Goal: Information Seeking & Learning: Learn about a topic

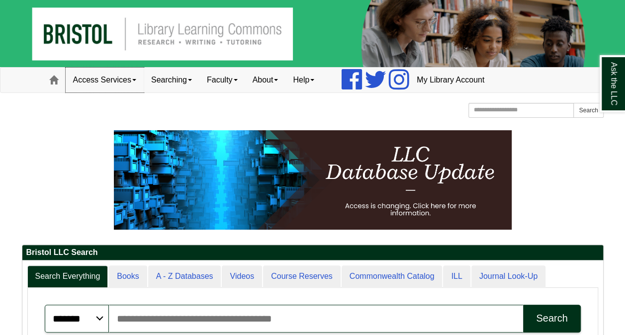
click at [127, 83] on link "Access Services" at bounding box center [105, 80] width 78 height 25
click at [187, 79] on link "Searching" at bounding box center [172, 80] width 56 height 25
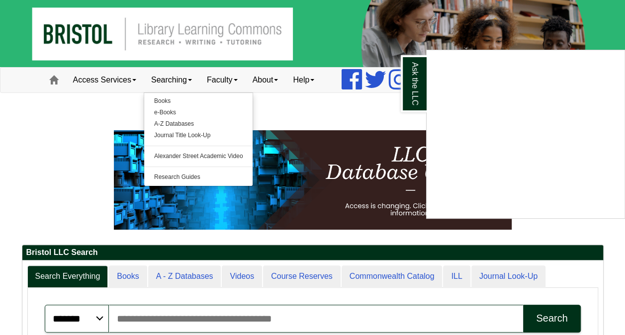
click at [240, 81] on div "Ask the LLC" at bounding box center [312, 167] width 625 height 335
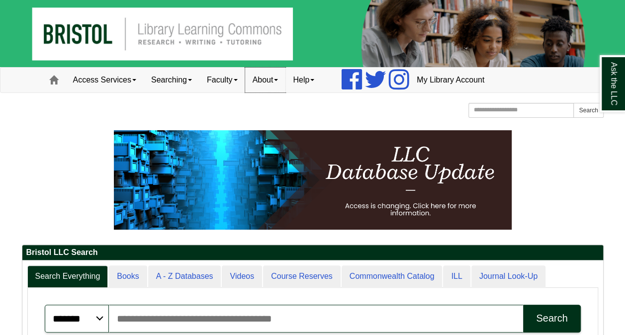
click at [285, 82] on link "About" at bounding box center [265, 80] width 41 height 25
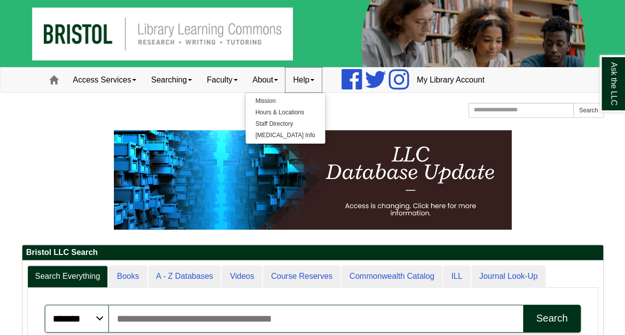
click at [322, 82] on link "Help" at bounding box center [303, 80] width 36 height 25
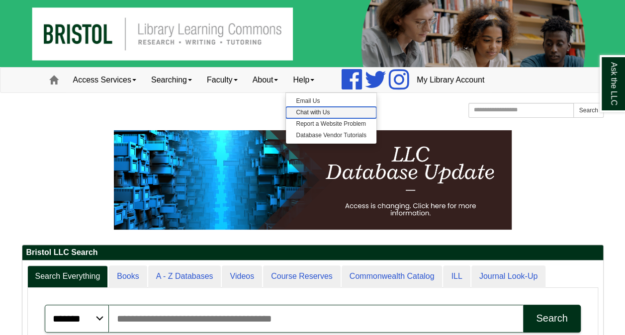
click at [320, 110] on link "Chat with Us" at bounding box center [331, 112] width 90 height 11
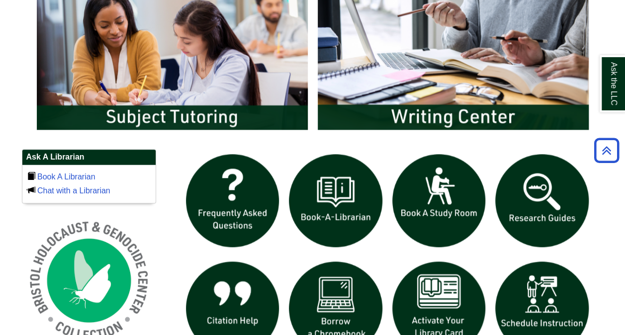
click at [525, 203] on img "slideshow" at bounding box center [541, 200] width 103 height 103
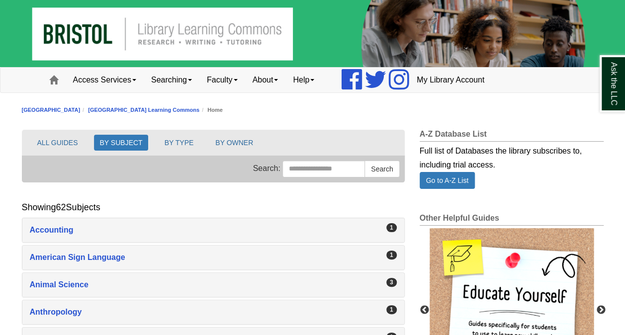
scroll to position [50, 0]
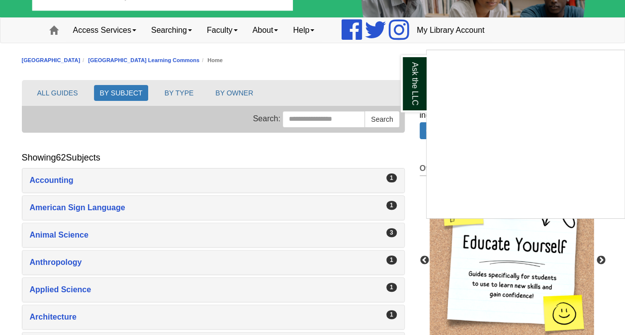
click at [173, 90] on div "Ask the LLC" at bounding box center [312, 167] width 625 height 335
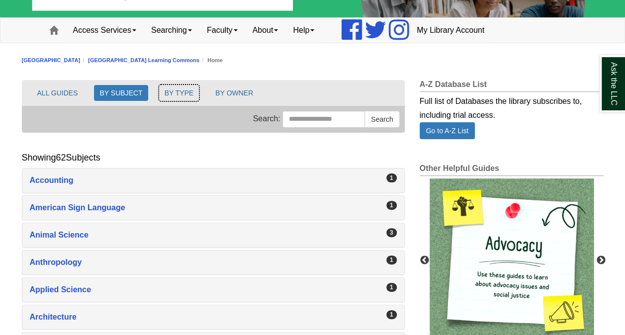
click at [173, 90] on button "BY TYPE" at bounding box center [179, 93] width 40 height 16
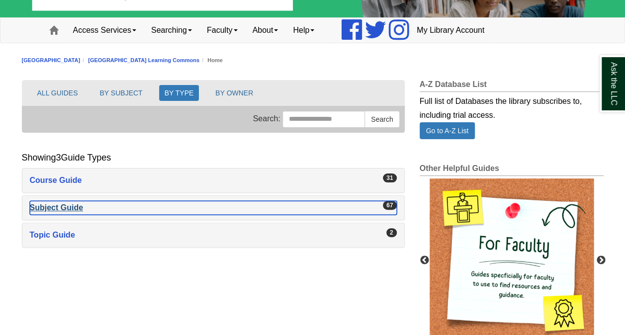
click at [62, 206] on div "Subject Guide , 67 guides" at bounding box center [213, 208] width 367 height 14
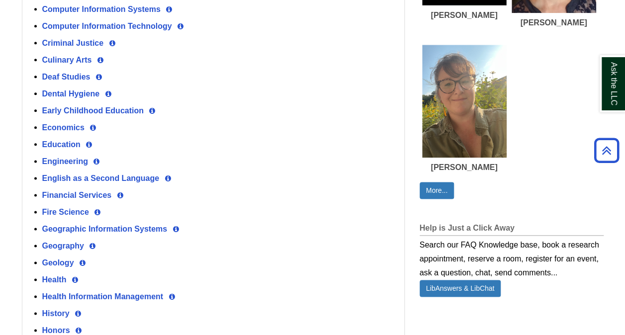
scroll to position [596, 0]
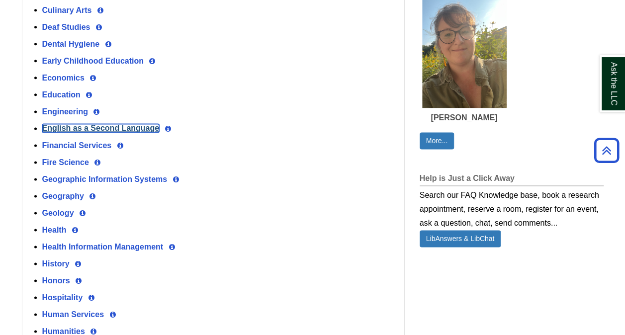
click at [124, 124] on link "English as a Second Language" at bounding box center [100, 128] width 117 height 8
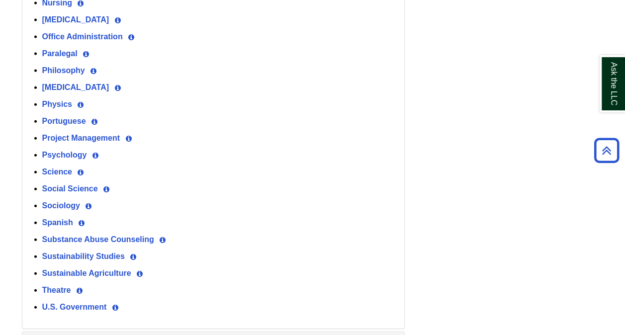
scroll to position [1128, 0]
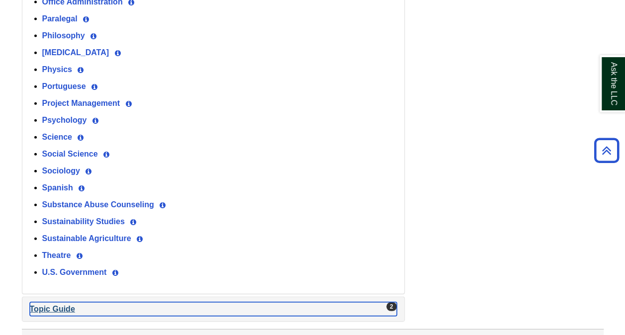
click at [58, 302] on div "Topic Guide , 2 guides" at bounding box center [213, 309] width 367 height 14
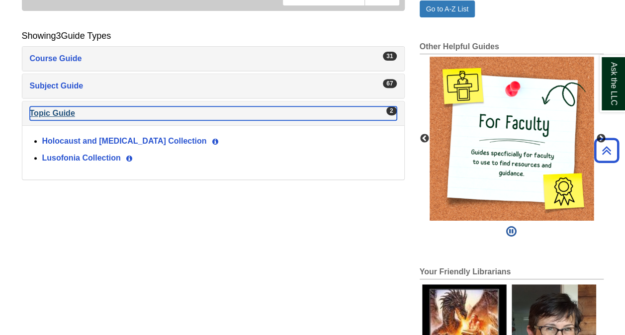
scroll to position [120, 0]
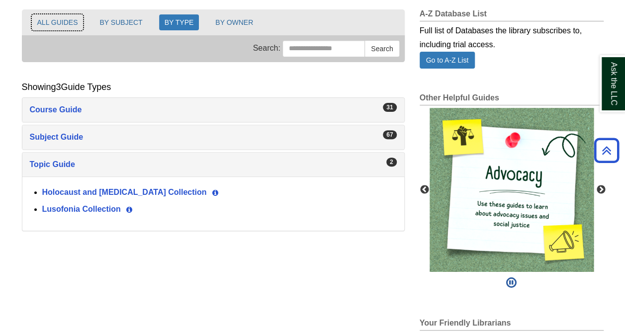
click at [57, 18] on button "ALL GUIDES" at bounding box center [58, 22] width 52 height 16
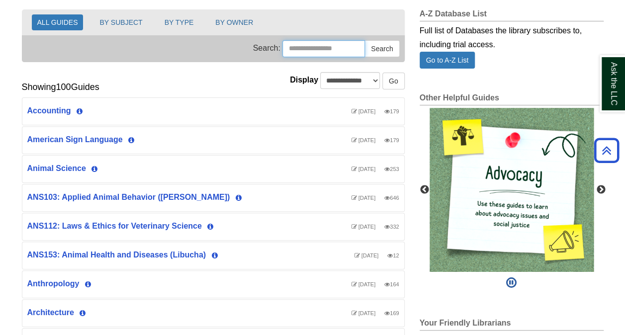
click at [295, 47] on input "Search this Group" at bounding box center [323, 48] width 82 height 17
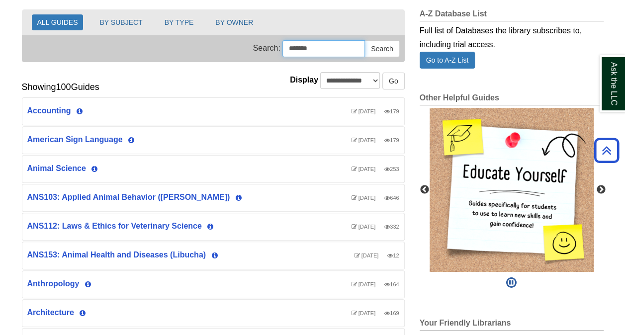
type input "*******"
click at [364, 40] on button "Search" at bounding box center [381, 48] width 35 height 17
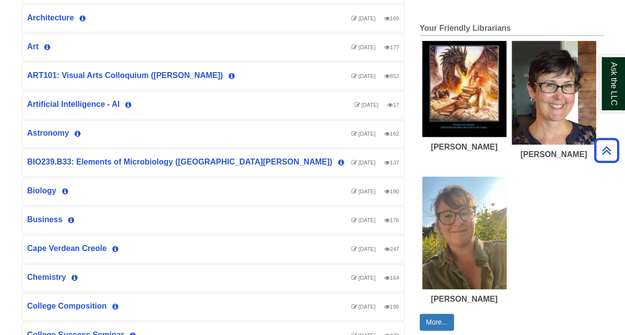
scroll to position [418, 0]
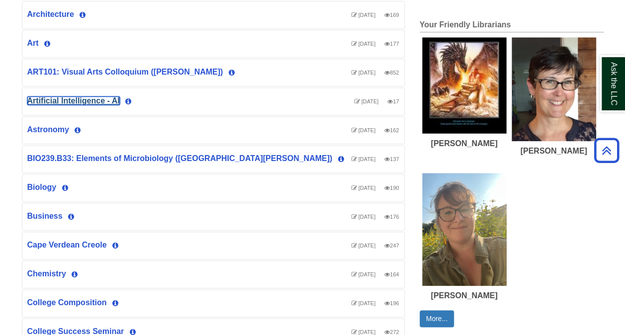
click at [59, 96] on link "Artificial Intelligence - AI" at bounding box center [73, 100] width 92 height 8
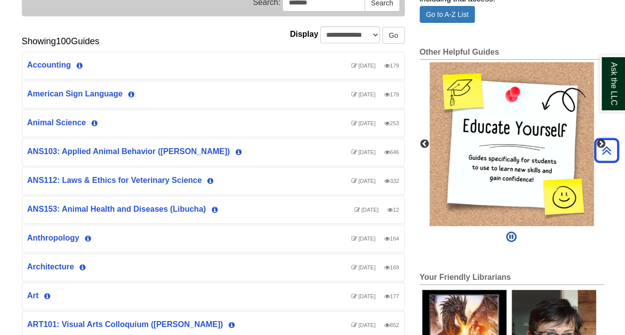
scroll to position [0, 0]
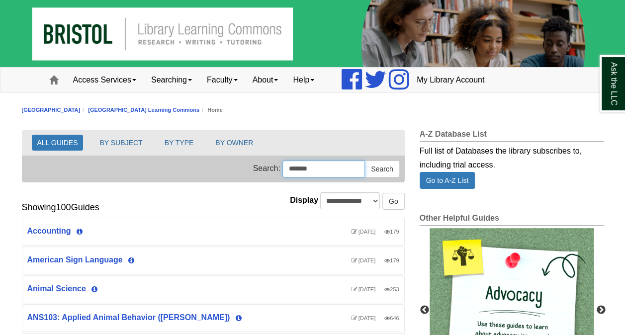
drag, startPoint x: 307, startPoint y: 169, endPoint x: 238, endPoint y: 174, distance: 69.8
click at [253, 174] on form "Search: Search this Group ******* Search" at bounding box center [326, 169] width 147 height 17
click at [48, 141] on button "ALL GUIDES" at bounding box center [58, 143] width 52 height 16
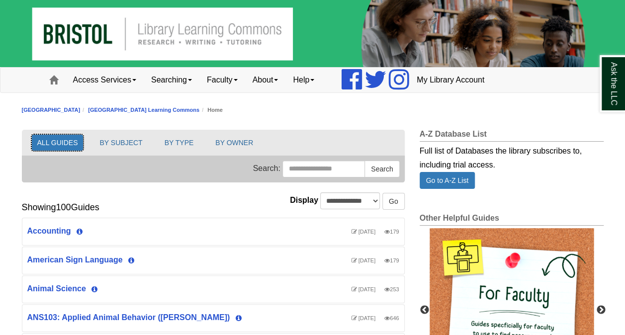
scroll to position [26, 382]
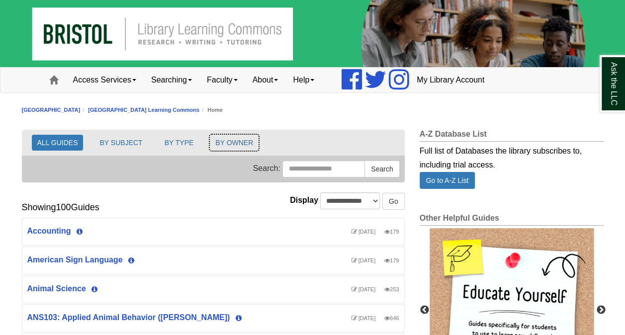
click at [226, 143] on button "BY OWNER" at bounding box center [234, 143] width 49 height 16
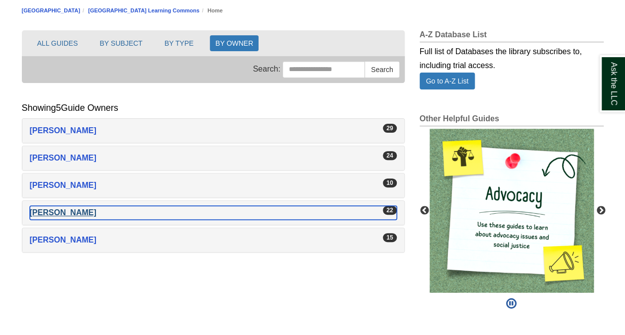
click at [54, 209] on div "[PERSON_NAME]" at bounding box center [213, 213] width 367 height 14
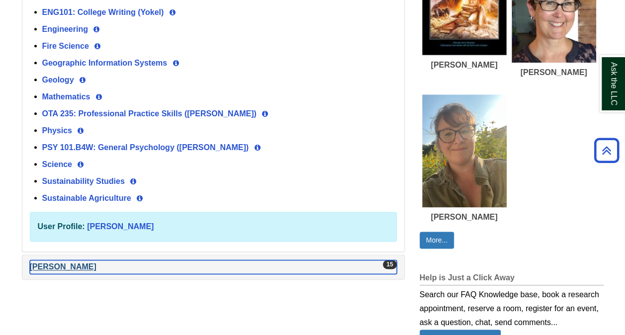
click at [73, 260] on div "[PERSON_NAME]" at bounding box center [213, 267] width 367 height 14
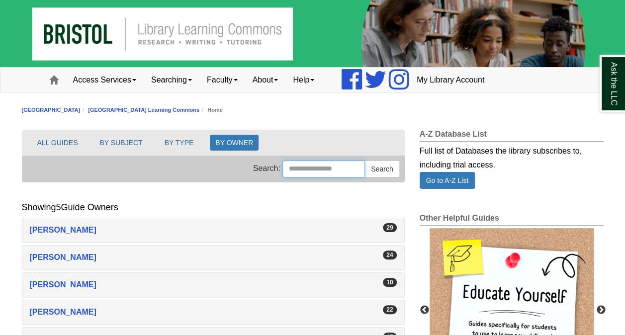
click at [299, 169] on input "Search this Group" at bounding box center [323, 169] width 82 height 17
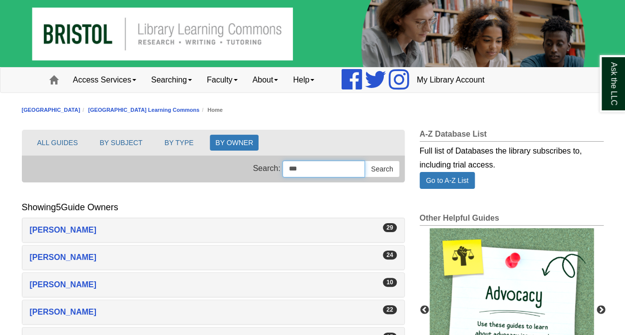
click at [364, 161] on button "Search" at bounding box center [381, 169] width 35 height 17
click at [55, 140] on button "ALL GUIDES" at bounding box center [58, 143] width 52 height 16
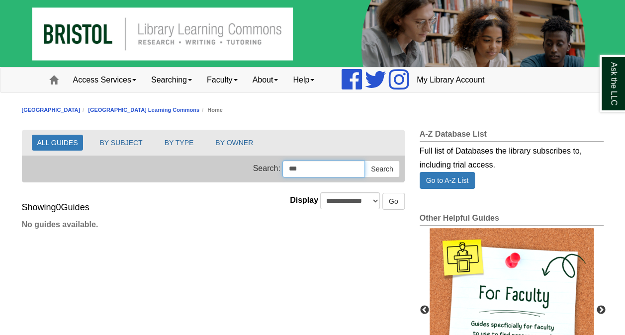
drag, startPoint x: 322, startPoint y: 170, endPoint x: 255, endPoint y: 169, distance: 67.1
click at [255, 169] on form "Search: Search this Group *** Search" at bounding box center [326, 169] width 147 height 17
type input "****"
click at [364, 161] on button "Search" at bounding box center [381, 169] width 35 height 17
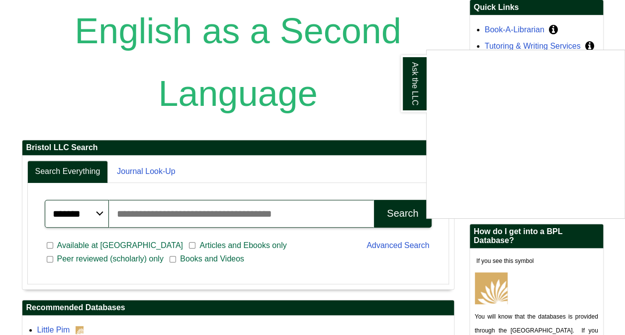
scroll to position [161, 0]
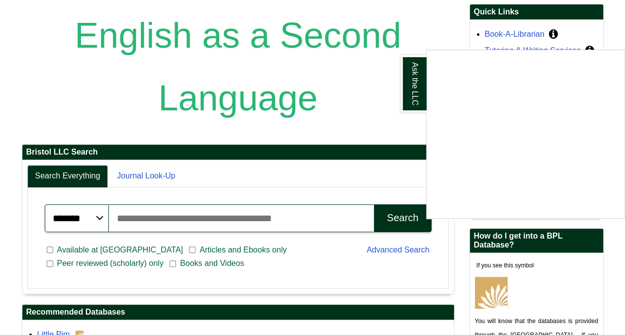
click at [146, 177] on div "Ask the LLC" at bounding box center [312, 167] width 625 height 335
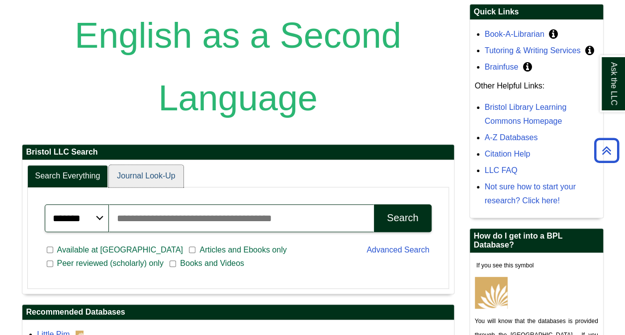
click at [148, 175] on link "Journal Look-Up" at bounding box center [146, 176] width 74 height 22
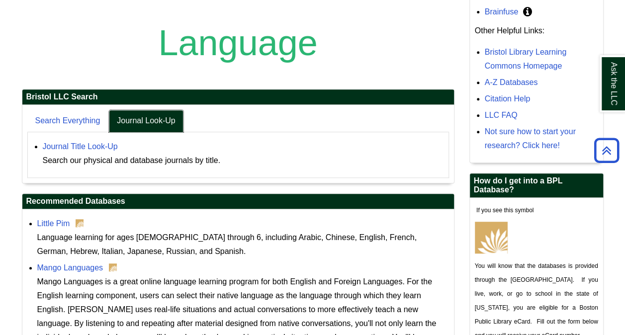
scroll to position [210, 0]
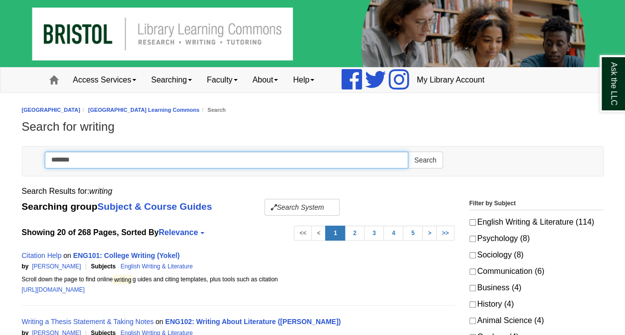
drag, startPoint x: 86, startPoint y: 155, endPoint x: 49, endPoint y: 157, distance: 37.3
click at [49, 157] on input "*******" at bounding box center [227, 160] width 364 height 17
click at [408, 152] on button "Search" at bounding box center [425, 160] width 35 height 17
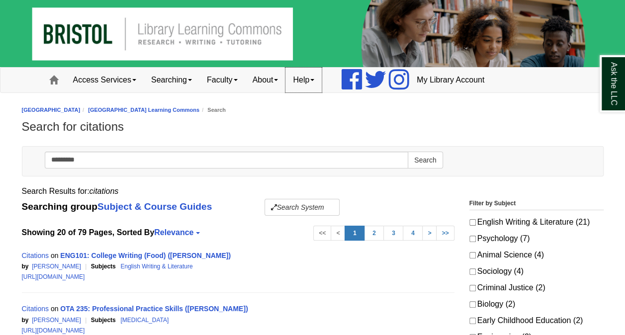
click at [316, 82] on link "Help" at bounding box center [303, 80] width 36 height 25
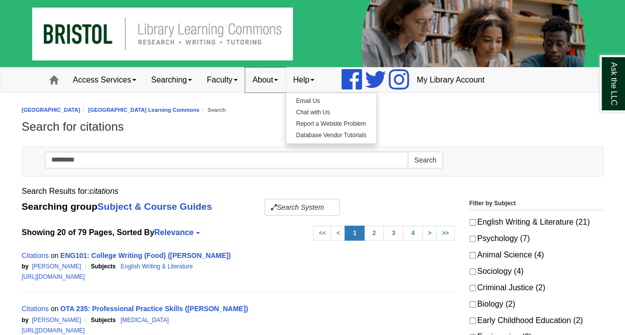
click at [282, 87] on link "About" at bounding box center [265, 80] width 41 height 25
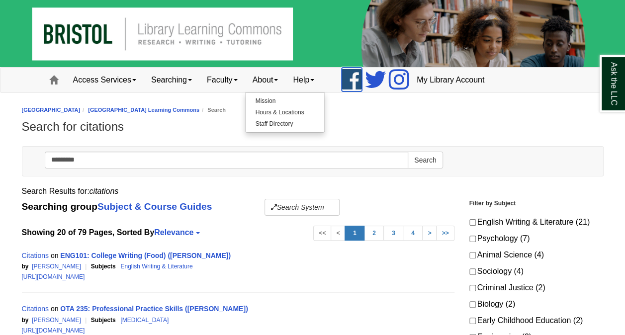
click at [362, 74] on icon at bounding box center [351, 80] width 20 height 24
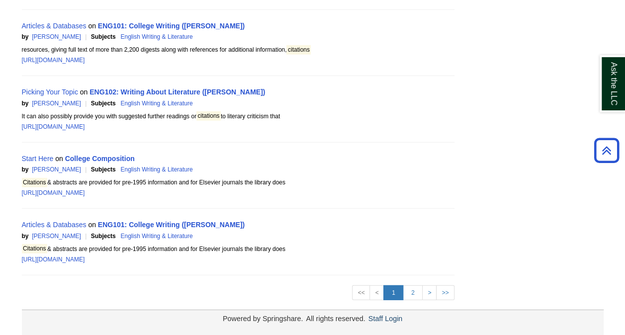
scroll to position [1278, 0]
click at [414, 289] on link "2" at bounding box center [413, 292] width 20 height 15
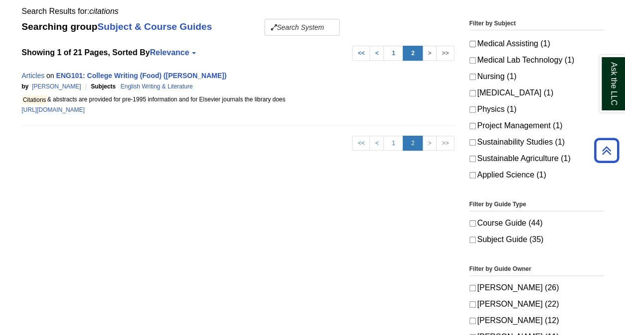
scroll to position [8, 0]
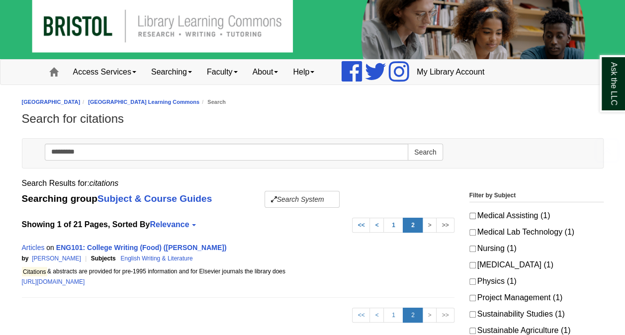
scroll to position [256, 0]
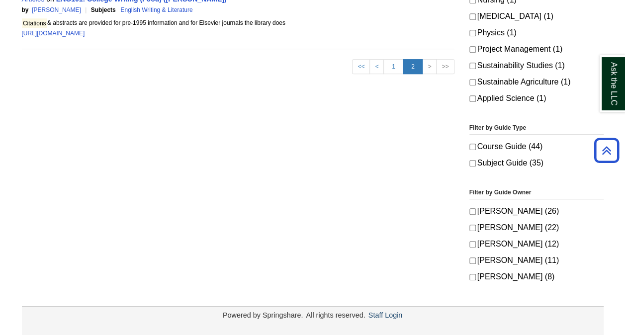
type input "*******"
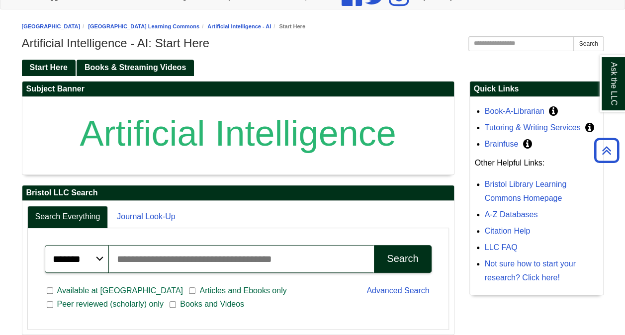
scroll to position [27, 0]
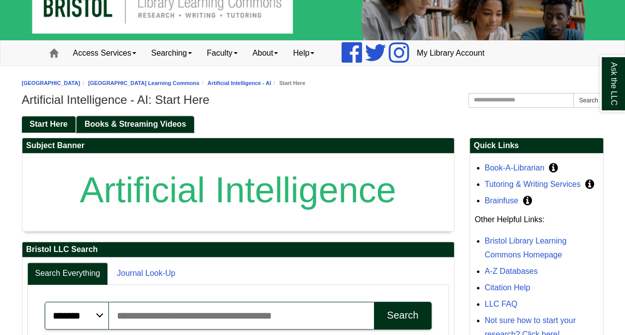
click at [137, 120] on span "Books & Streaming Videos" at bounding box center [134, 124] width 101 height 8
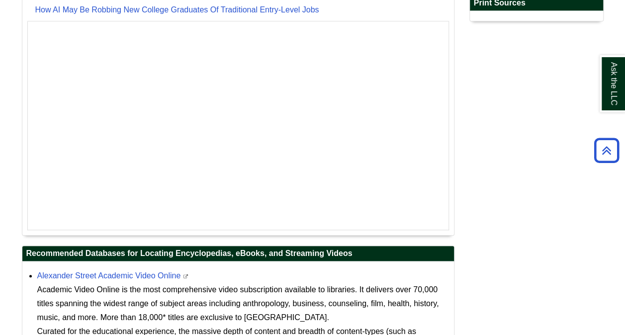
scroll to position [392, 0]
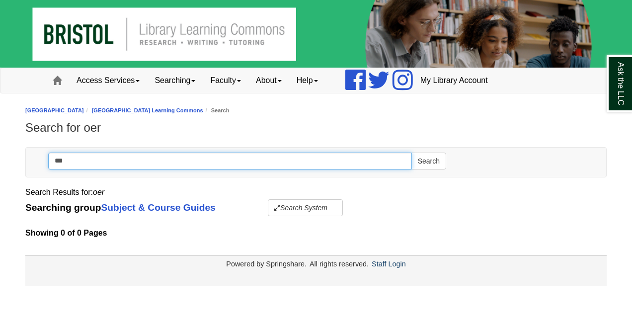
drag, startPoint x: 105, startPoint y: 163, endPoint x: 56, endPoint y: 168, distance: 49.9
click at [56, 168] on input "***" at bounding box center [230, 161] width 364 height 17
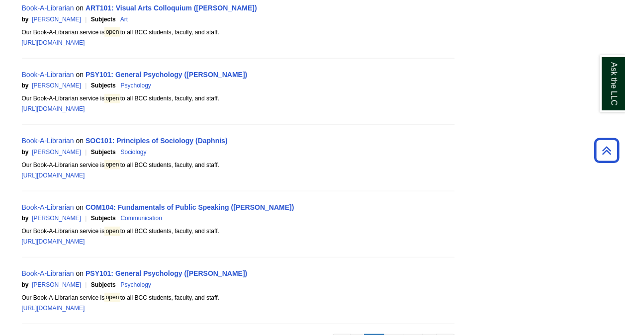
scroll to position [1291, 0]
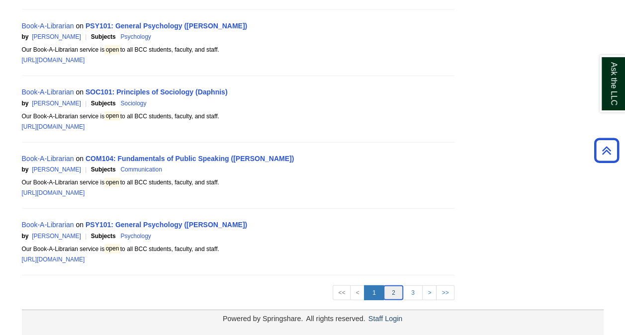
click at [393, 290] on link "2" at bounding box center [393, 292] width 20 height 15
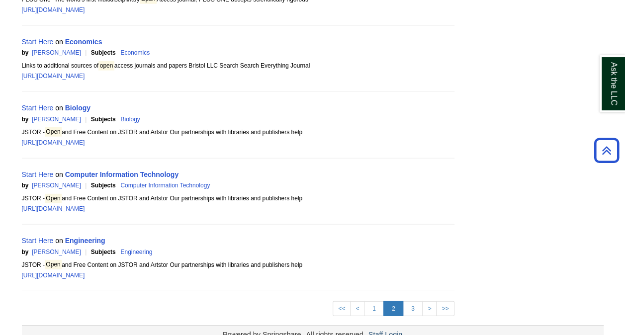
scroll to position [1291, 0]
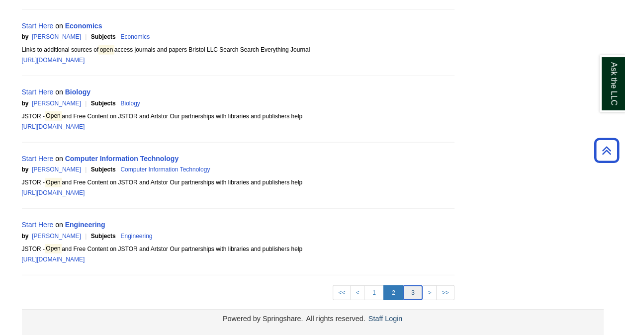
click at [411, 287] on link "3" at bounding box center [413, 292] width 20 height 15
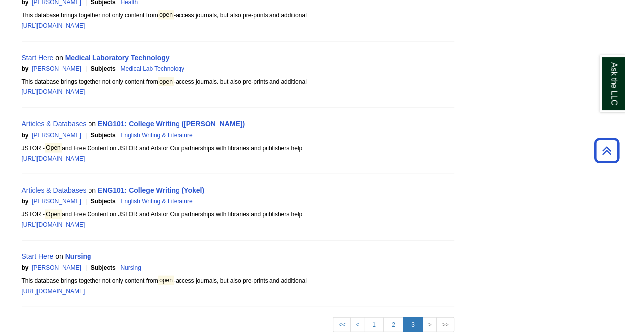
scroll to position [1027, 0]
